Goal: Task Accomplishment & Management: Manage account settings

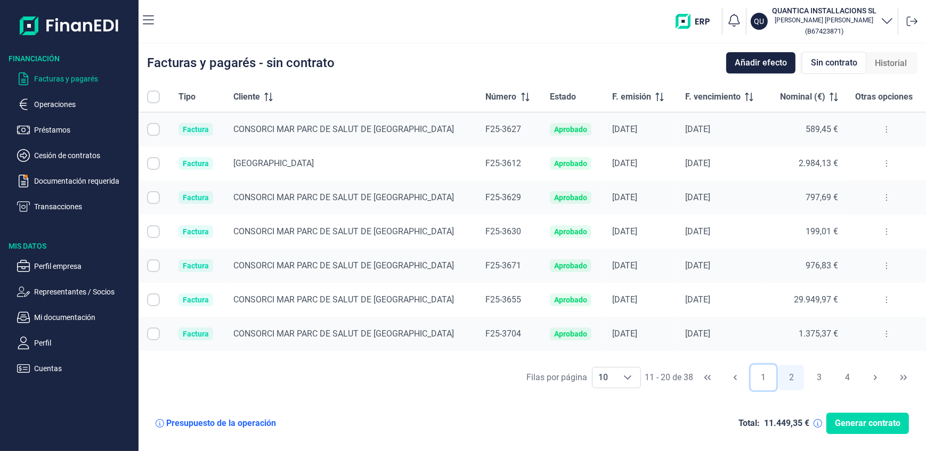
click at [765, 374] on button "1" at bounding box center [764, 378] width 26 height 26
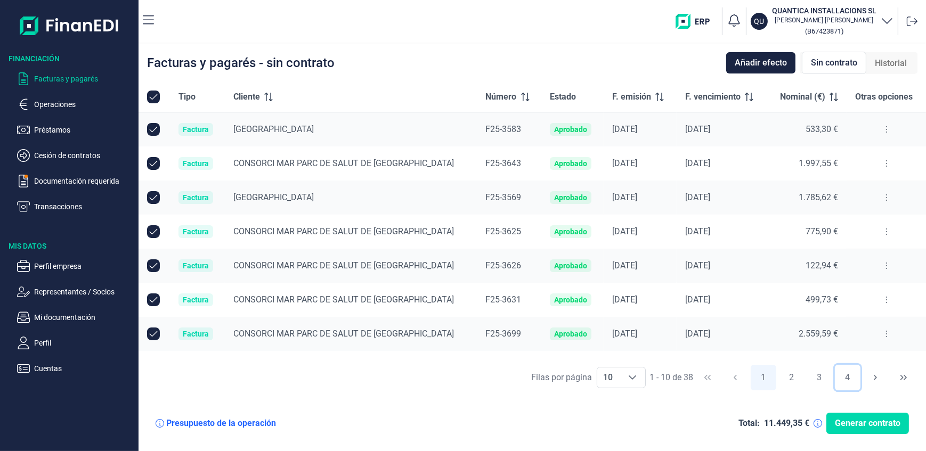
click at [845, 376] on button "4" at bounding box center [848, 378] width 26 height 26
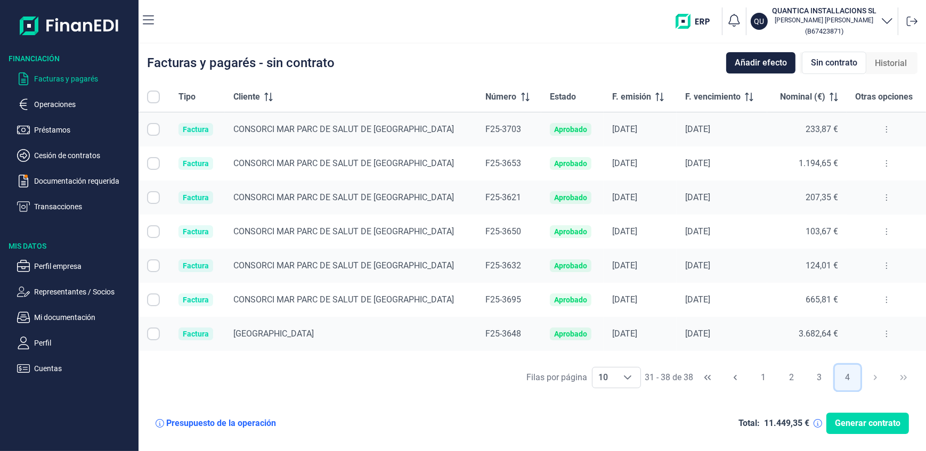
checkbox input "false"
click at [817, 378] on button "3" at bounding box center [820, 378] width 26 height 26
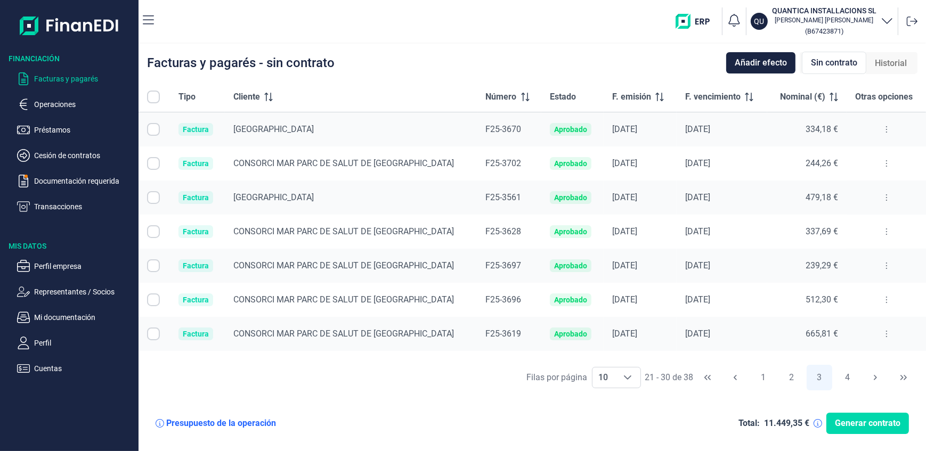
click at [254, 96] on span "Cliente" at bounding box center [246, 97] width 27 height 13
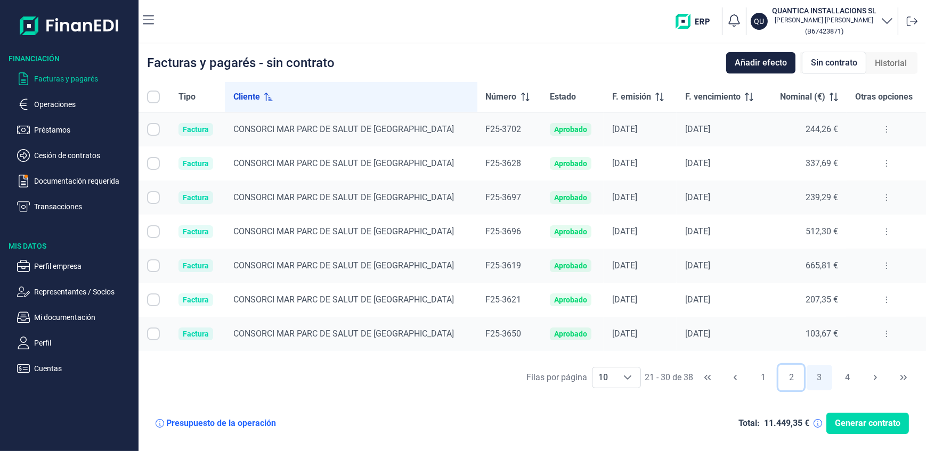
click at [786, 377] on button "2" at bounding box center [792, 378] width 26 height 26
click at [820, 376] on button "3" at bounding box center [820, 378] width 26 height 26
click at [847, 377] on button "4" at bounding box center [848, 378] width 26 height 26
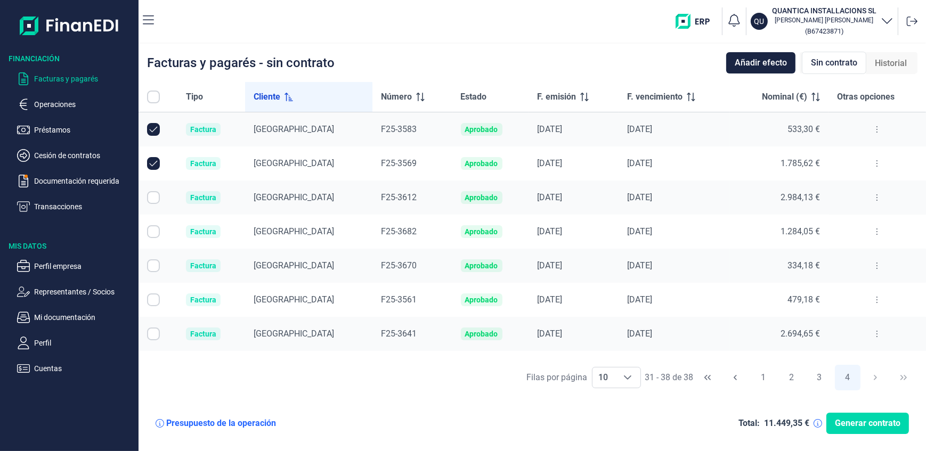
click at [151, 125] on input "Row Unselected null" at bounding box center [153, 129] width 13 height 13
checkbox input "false"
click at [150, 163] on input "Row Unselected null" at bounding box center [153, 163] width 13 height 13
checkbox input "false"
click at [589, 96] on icon at bounding box center [584, 97] width 9 height 9
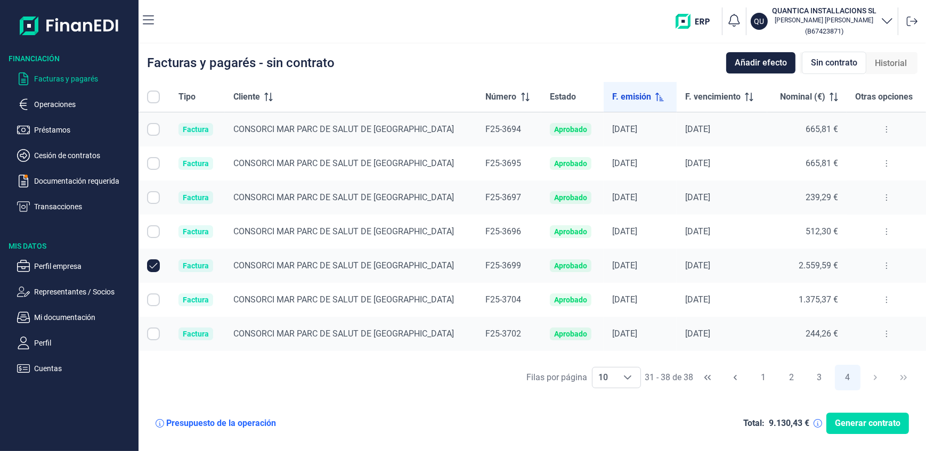
click at [150, 266] on input "Row Unselected null" at bounding box center [153, 266] width 13 height 13
checkbox input "false"
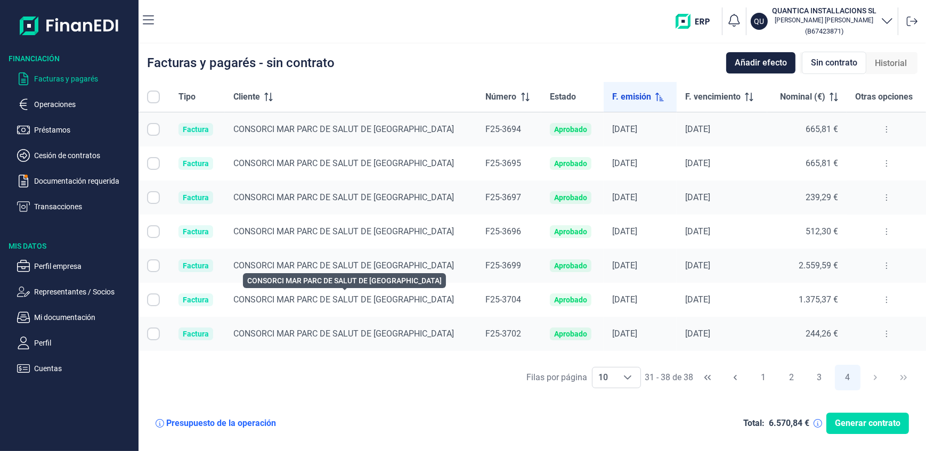
scroll to position [26, 0]
